Goal: Check status: Check status

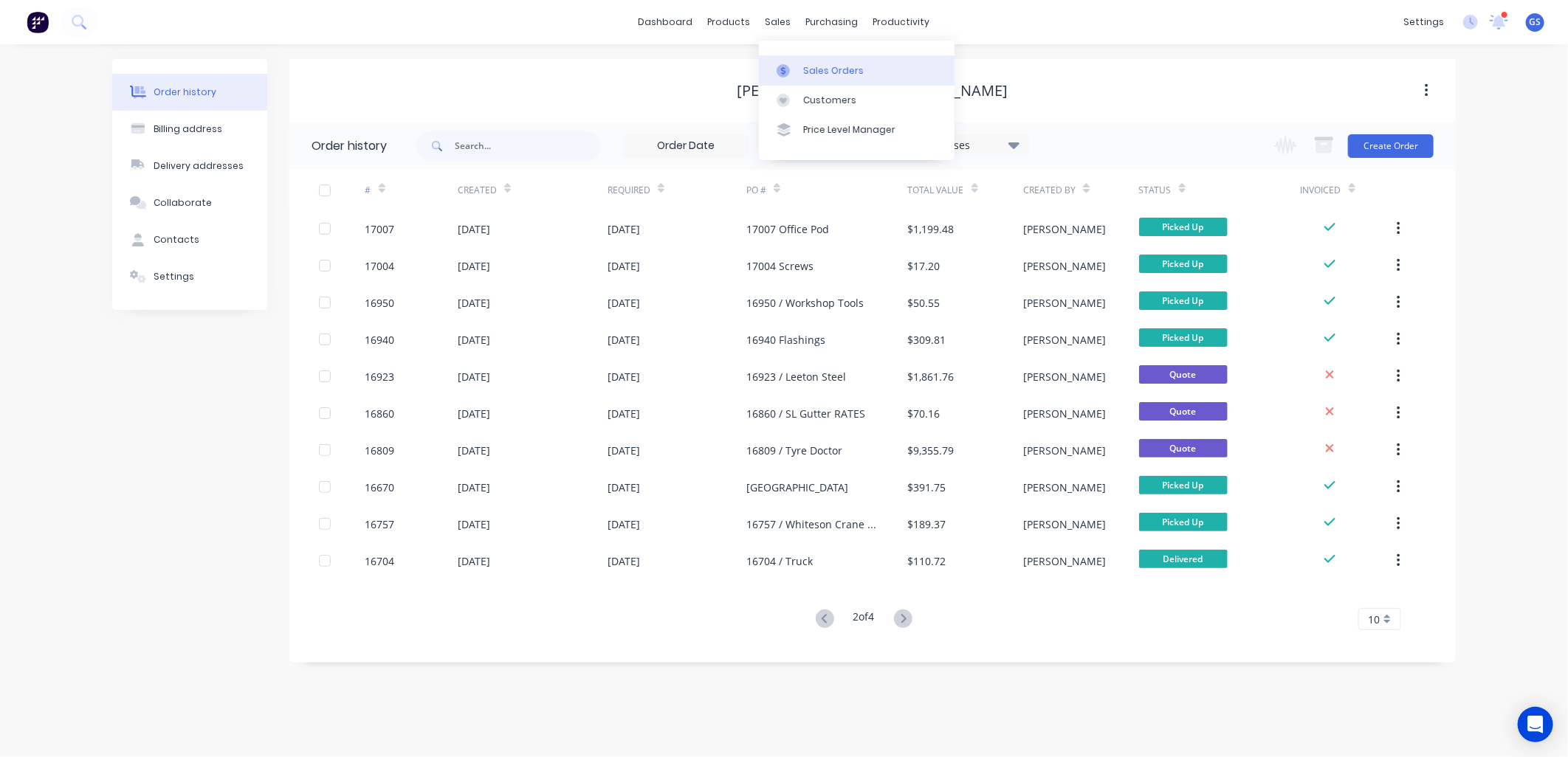
click at [813, 72] on div "Sales Orders" at bounding box center [834, 70] width 60 height 13
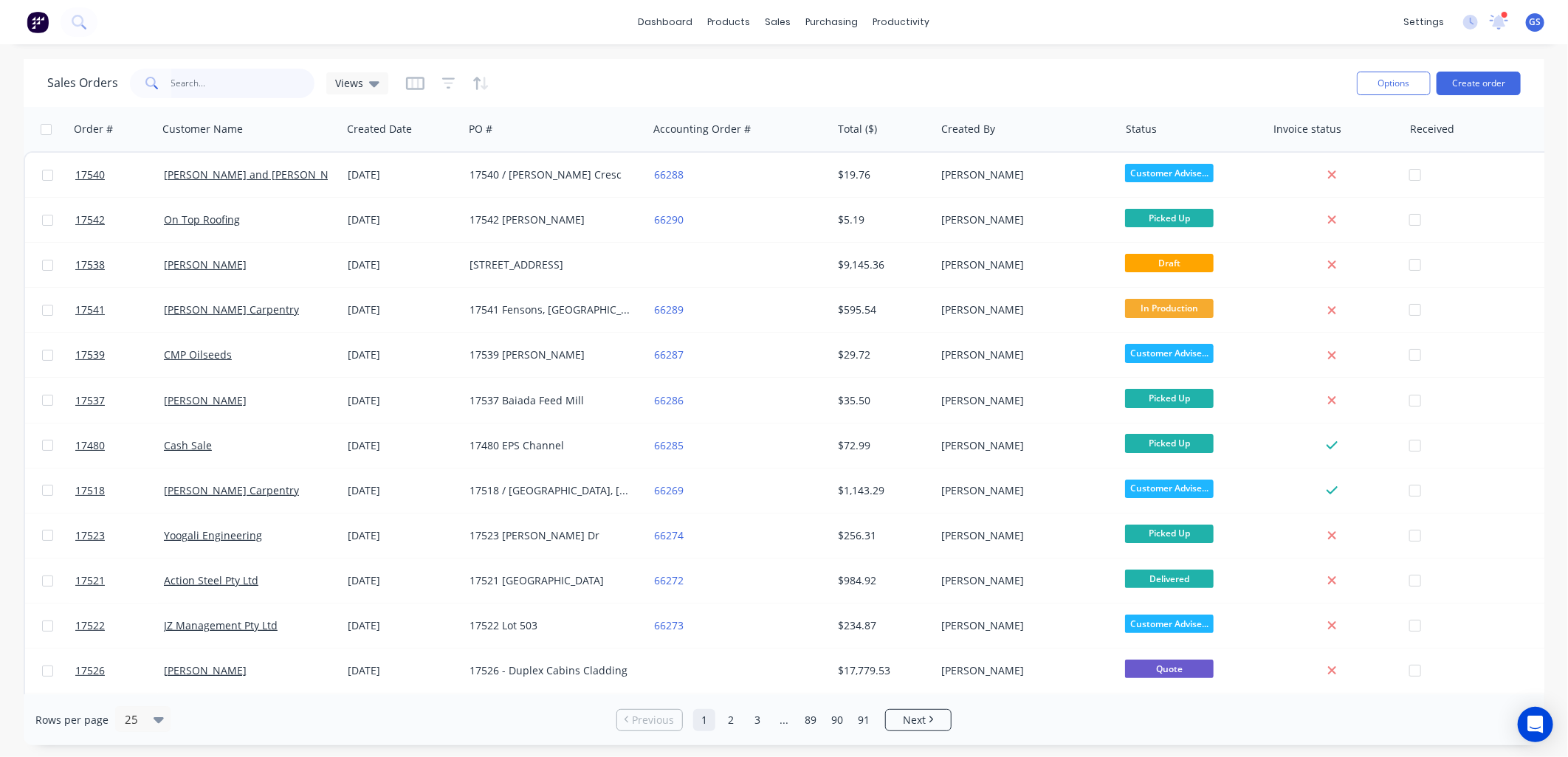
click at [220, 83] on input "text" at bounding box center [244, 83] width 144 height 29
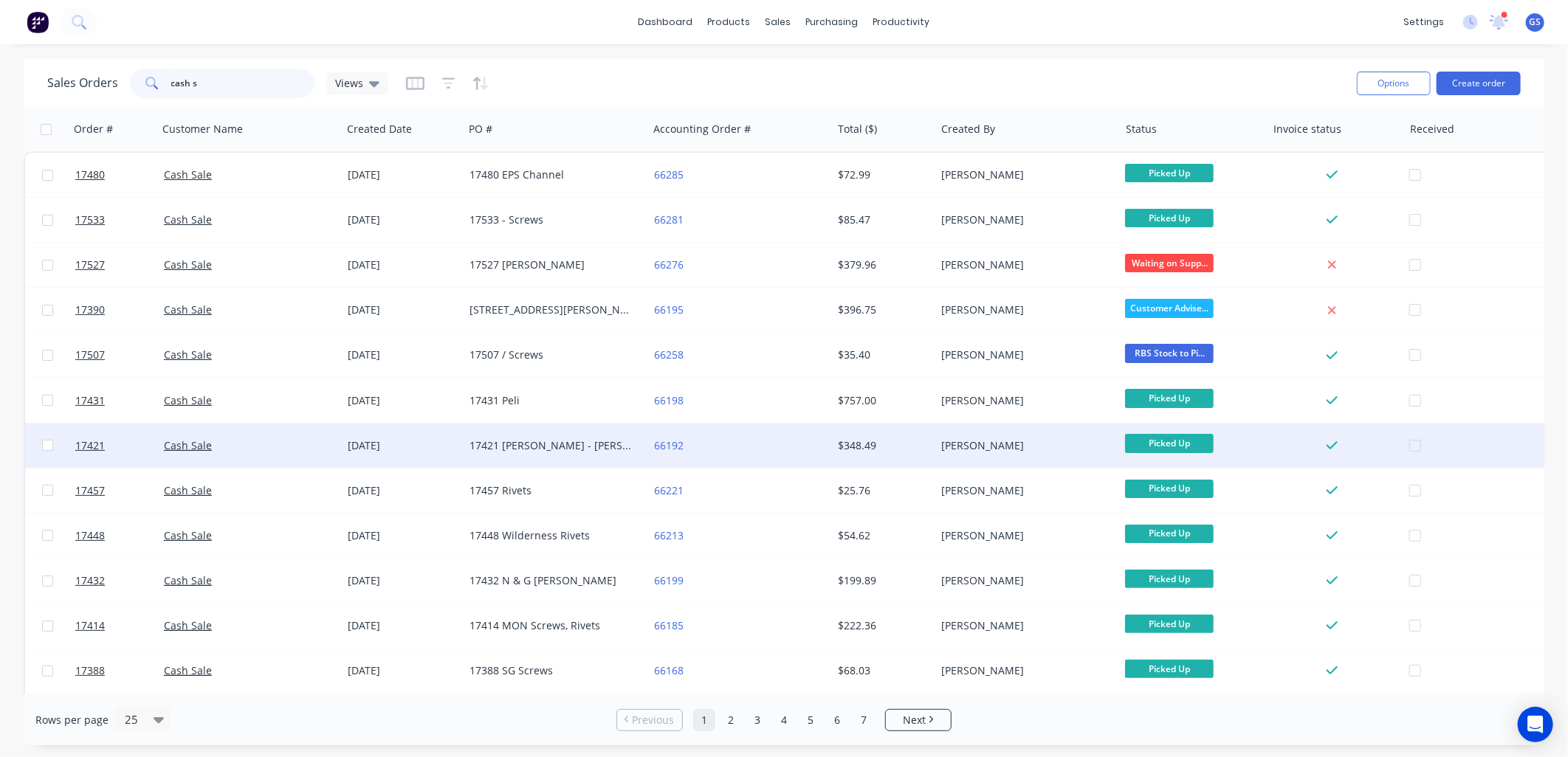
type input "cash s"
click at [572, 450] on div "17421 [PERSON_NAME] - [PERSON_NAME] Roof Materials" at bounding box center [551, 445] width 164 height 15
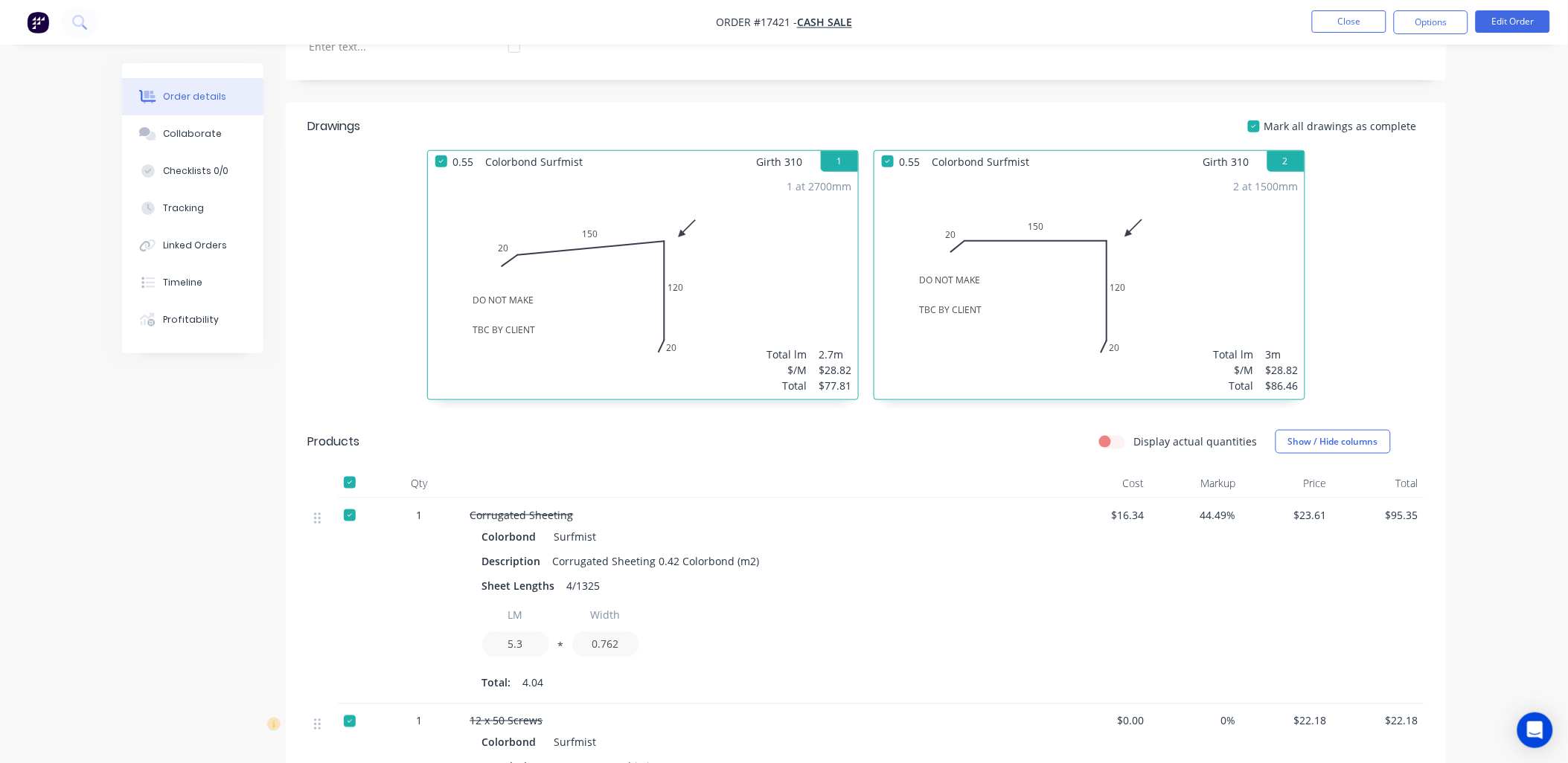
scroll to position [413, 0]
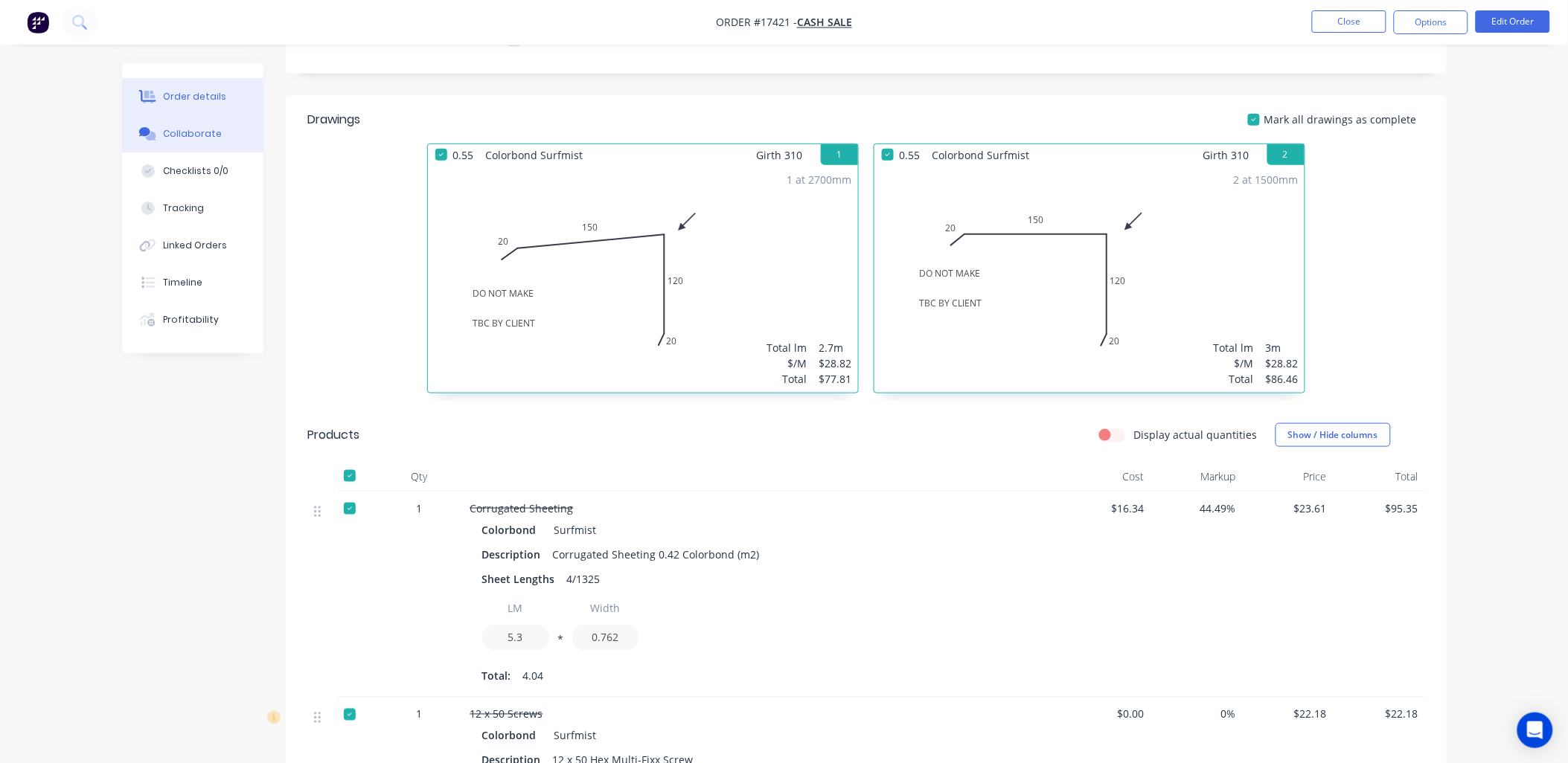
click at [202, 129] on div "Collaborate" at bounding box center [193, 133] width 59 height 13
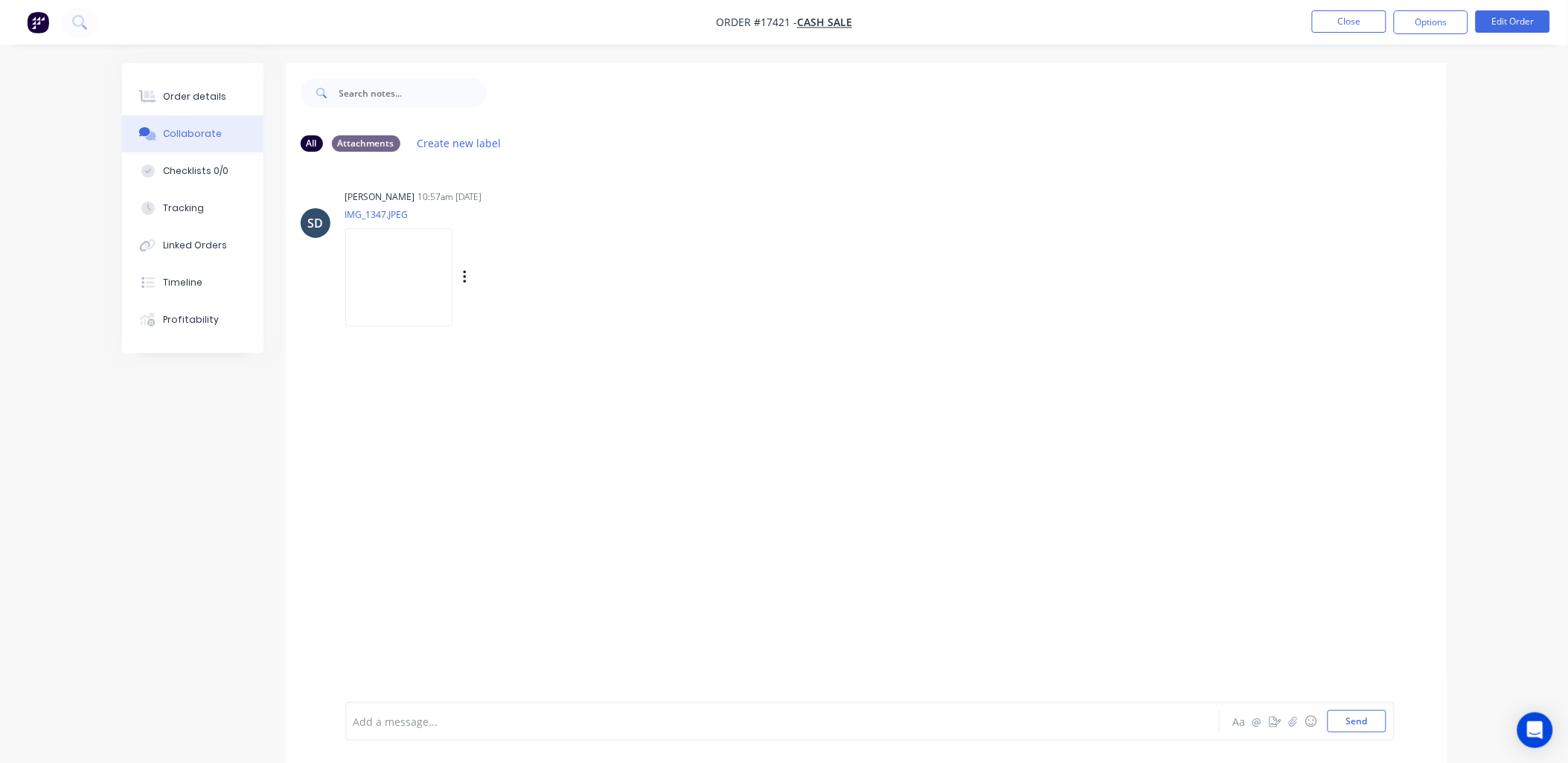
click at [417, 248] on img at bounding box center [399, 277] width 108 height 98
click at [191, 95] on div "Order details" at bounding box center [194, 97] width 64 height 13
